Goal: Task Accomplishment & Management: Use online tool/utility

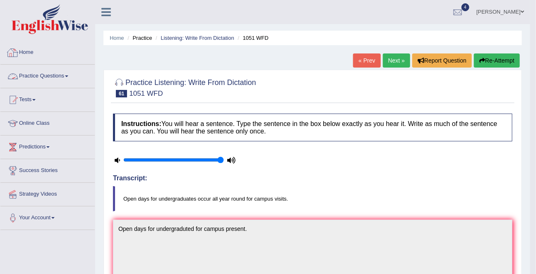
click at [31, 75] on link "Practice Questions" at bounding box center [47, 75] width 94 height 21
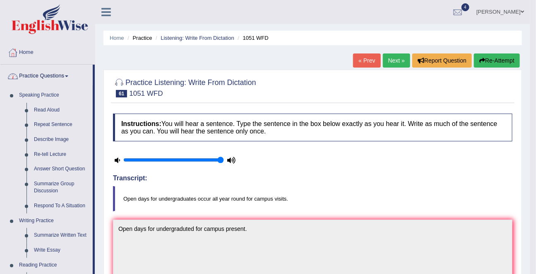
click at [35, 77] on link "Practice Questions" at bounding box center [46, 75] width 92 height 21
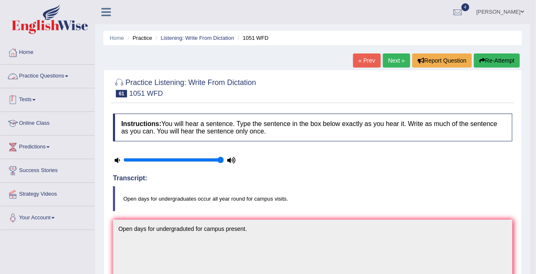
scroll to position [16, 0]
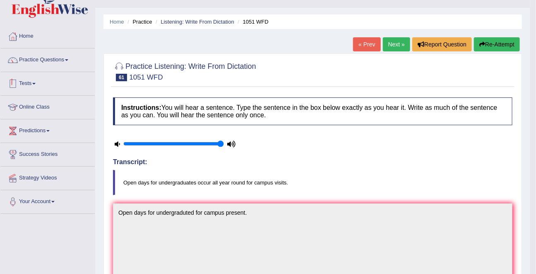
click at [30, 83] on link "Tests" at bounding box center [47, 82] width 94 height 21
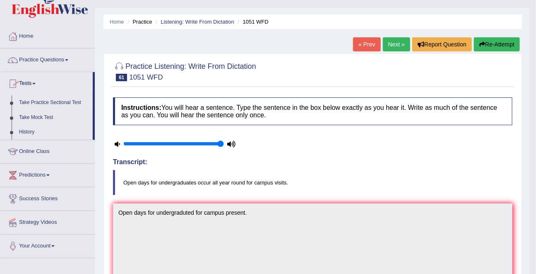
click at [40, 99] on link "Take Practice Sectional Test" at bounding box center [53, 102] width 77 height 15
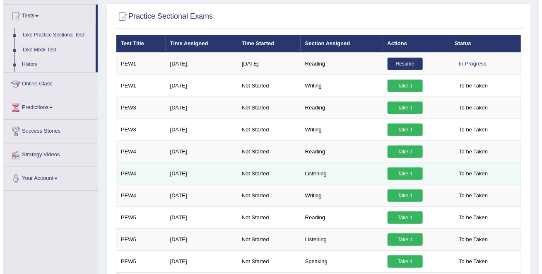
scroll to position [84, 0]
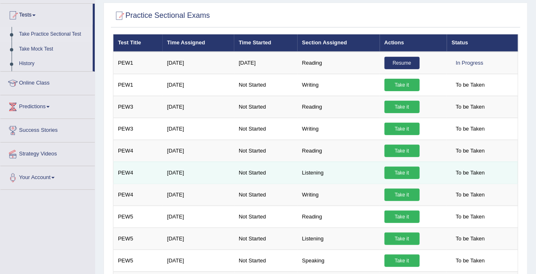
click at [400, 172] on link "Take it" at bounding box center [401, 172] width 35 height 12
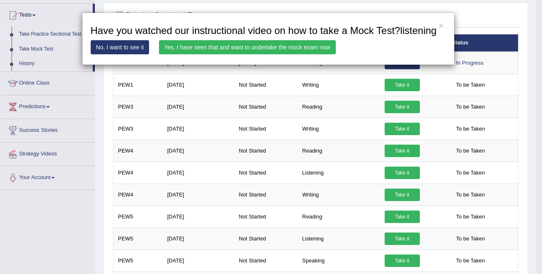
click at [296, 54] on link "Yes, I have seen that and want to undertake the mock exam now" at bounding box center [247, 47] width 177 height 14
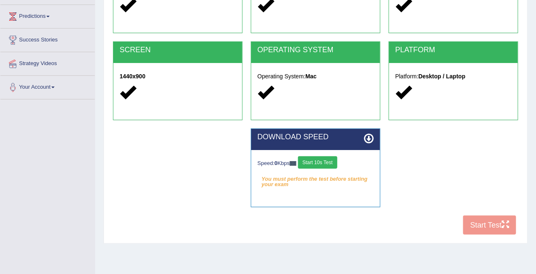
scroll to position [131, 0]
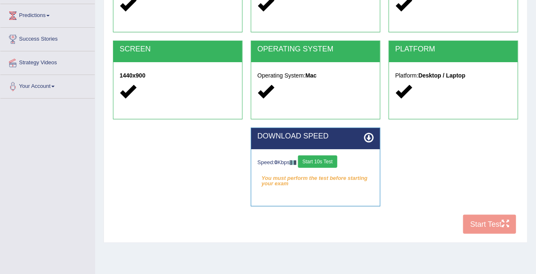
click at [326, 160] on button "Start 10s Test" at bounding box center [317, 161] width 39 height 12
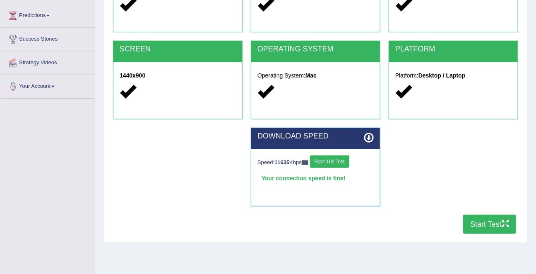
click at [489, 226] on button "Start Test" at bounding box center [489, 223] width 53 height 19
